Goal: Task Accomplishment & Management: Manage account settings

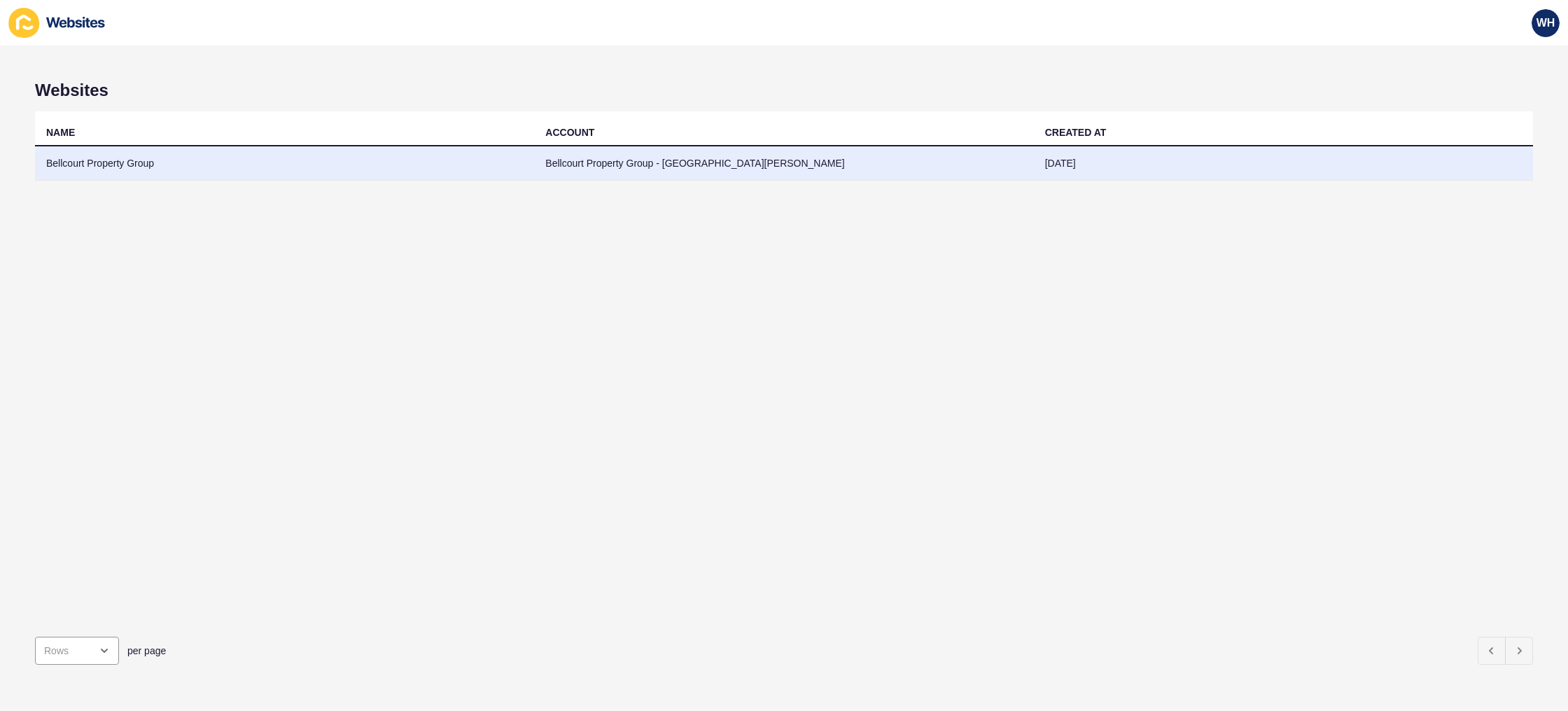
click at [644, 158] on td "Bellcourt Property Group - [GEOGRAPHIC_DATA][PERSON_NAME]" at bounding box center [783, 164] width 499 height 34
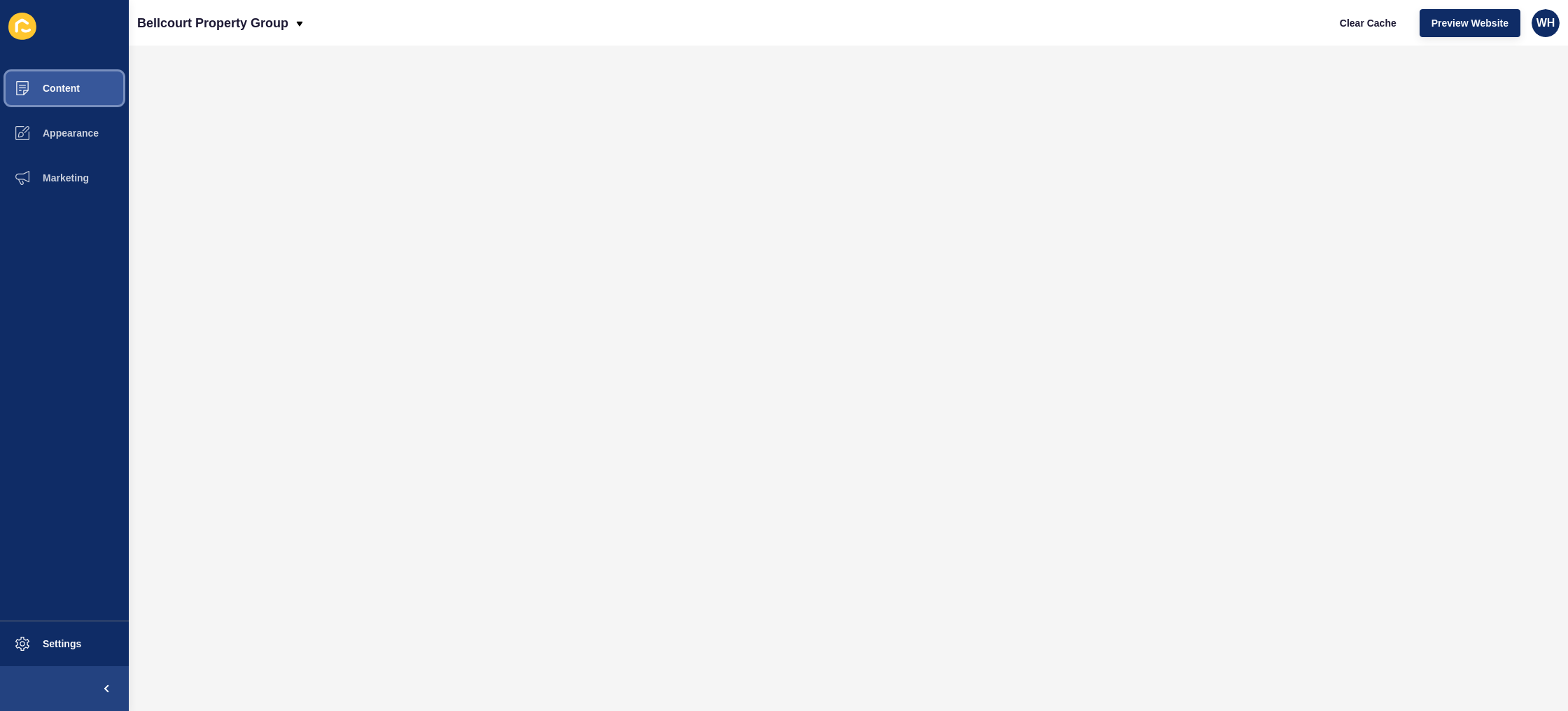
click at [77, 87] on span "Content" at bounding box center [39, 88] width 81 height 11
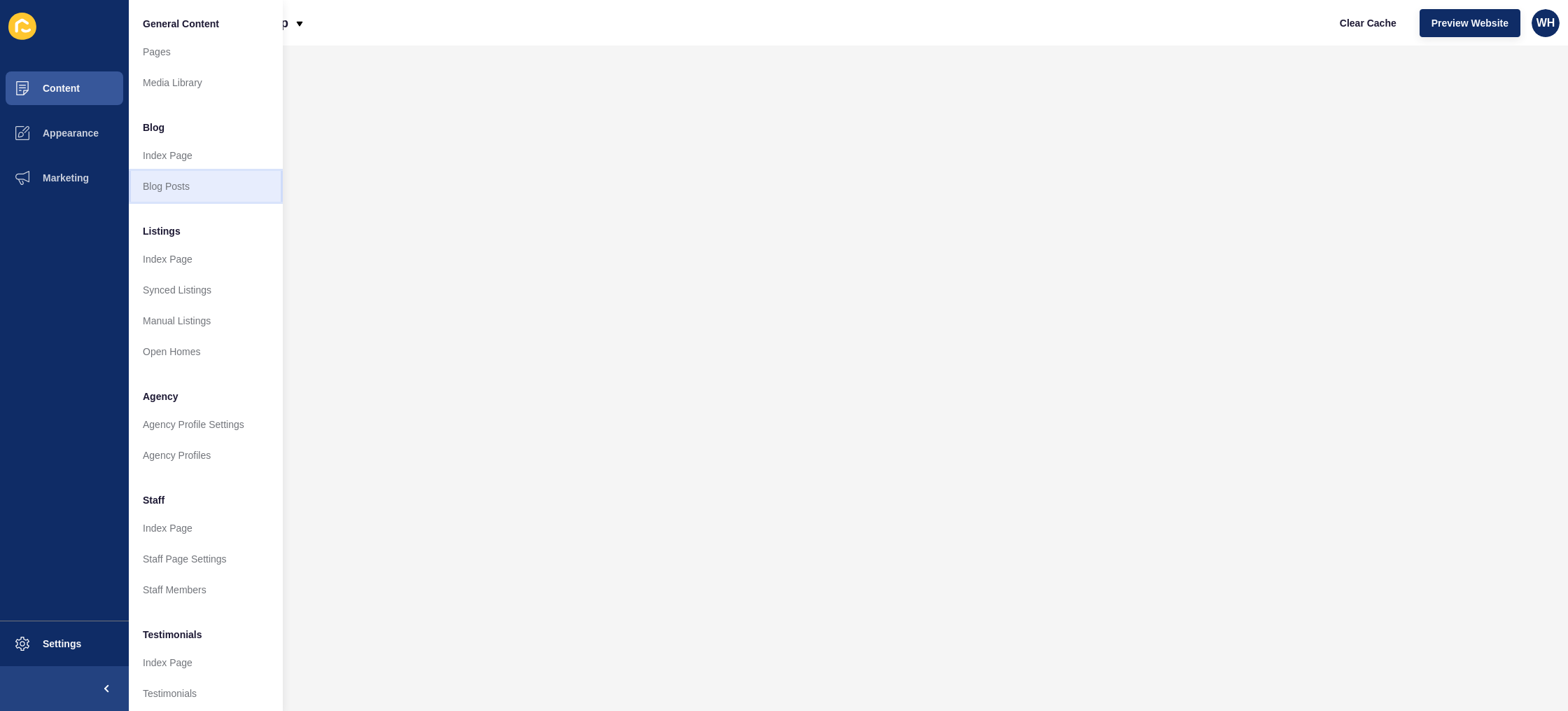
click at [159, 191] on link "Blog Posts" at bounding box center [206, 187] width 154 height 31
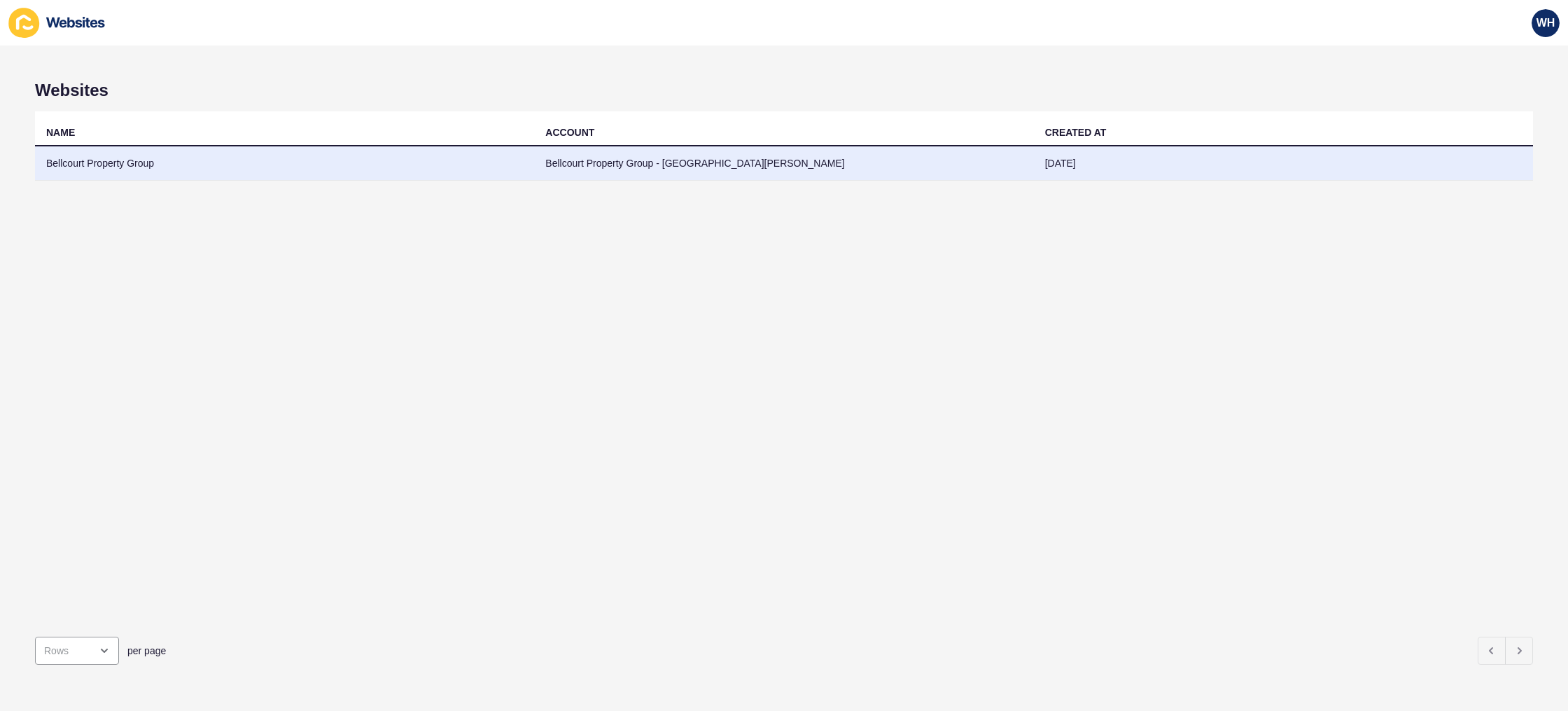
click at [666, 162] on td "Bellcourt Property Group - [GEOGRAPHIC_DATA][PERSON_NAME]" at bounding box center [783, 164] width 499 height 34
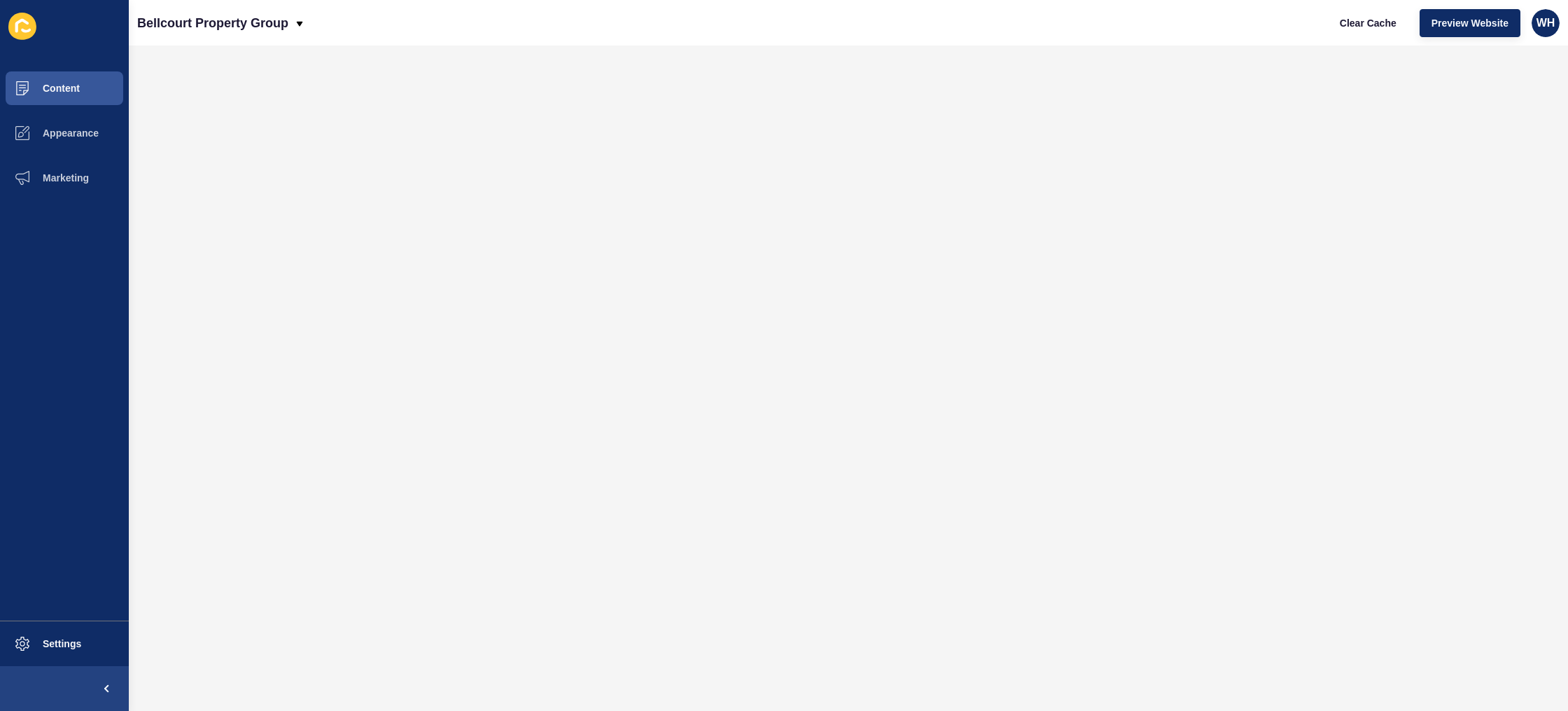
click at [1561, 29] on div "Clear Cache Preview Website WH" at bounding box center [1443, 23] width 243 height 39
click at [1550, 27] on span "WH" at bounding box center [1545, 23] width 19 height 14
click at [1487, 121] on link "Logout" at bounding box center [1513, 117] width 103 height 31
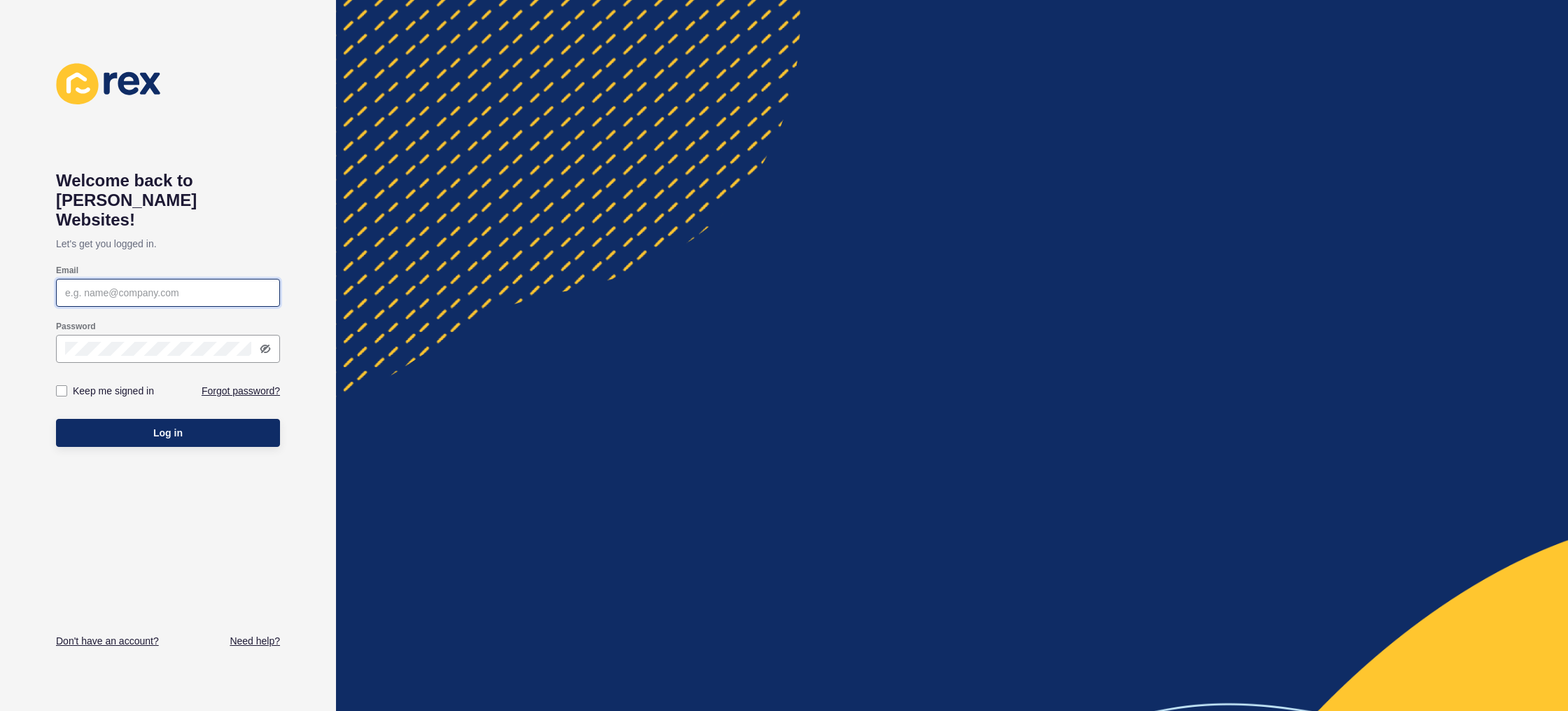
type input "[PERSON_NAME][EMAIL_ADDRESS][DOMAIN_NAME]"
click at [172, 426] on span "Log in" at bounding box center [167, 432] width 29 height 14
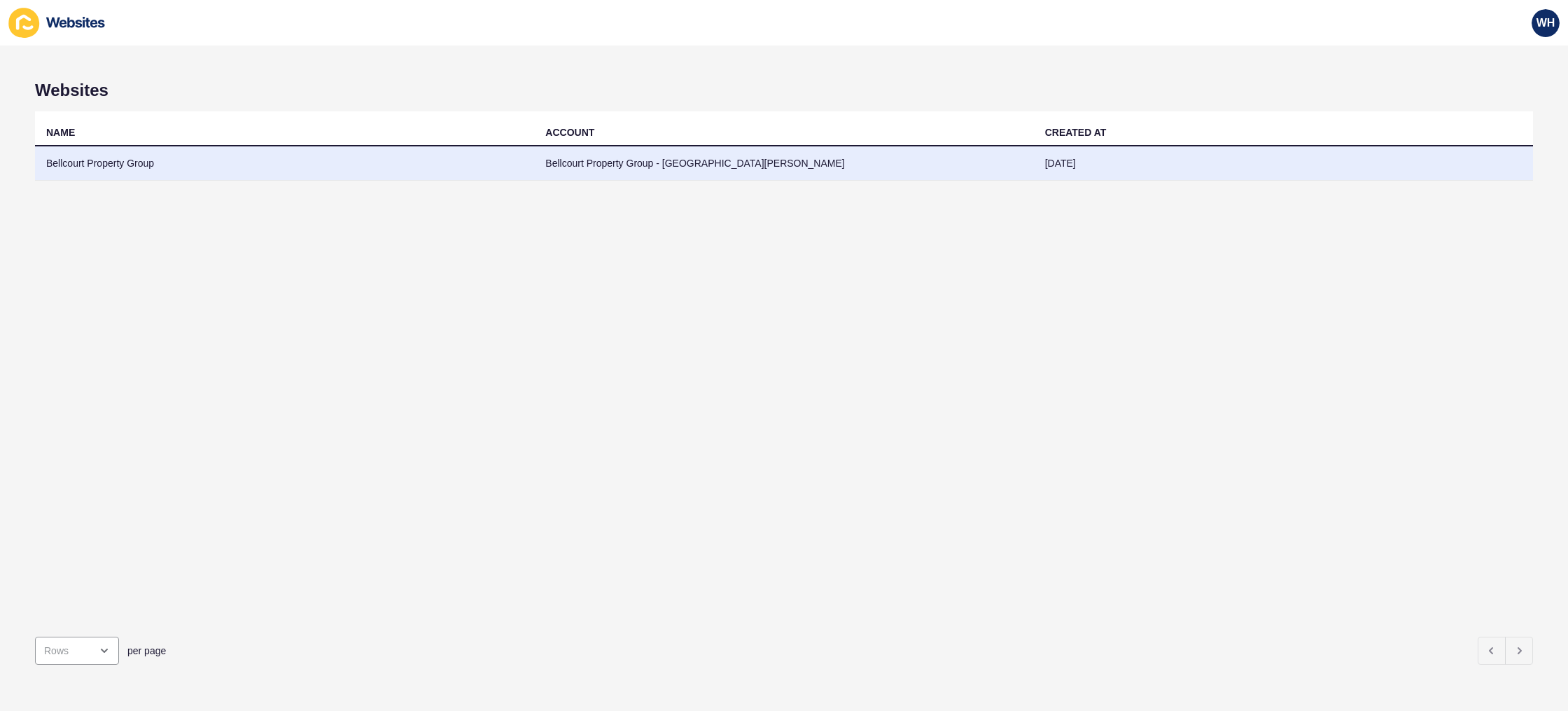
click at [493, 164] on td "Bellcourt Property Group" at bounding box center [284, 164] width 499 height 34
